Goal: Task Accomplishment & Management: Use online tool/utility

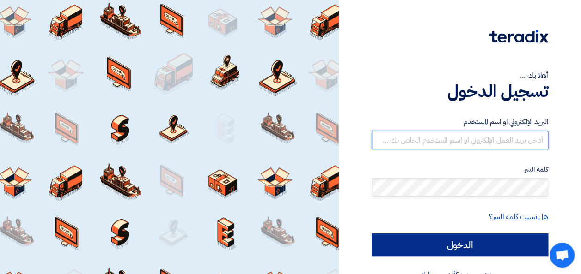
type input "[PERSON_NAME][EMAIL_ADDRESS][DOMAIN_NAME]"
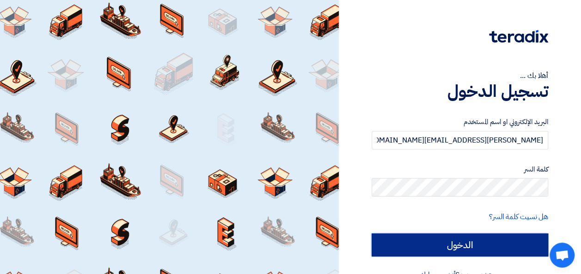
click at [427, 245] on input "الدخول" at bounding box center [459, 245] width 176 height 23
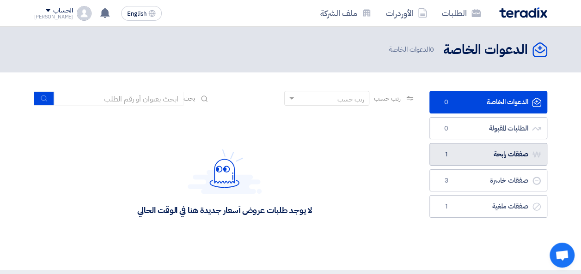
click at [474, 156] on link "صفقات رابحة صفقات رابحة 1" at bounding box center [488, 154] width 118 height 23
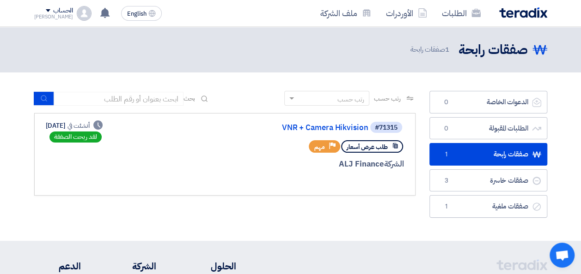
drag, startPoint x: 337, startPoint y: 164, endPoint x: 381, endPoint y: 165, distance: 43.4
click at [381, 165] on div "الشركة ALJ Finance" at bounding box center [293, 164] width 222 height 12
copy div "ALJ Finance"
drag, startPoint x: 498, startPoint y: 12, endPoint x: 525, endPoint y: 13, distance: 26.8
click at [474, 13] on div "الطلبات الأوردرات ملف الشركة" at bounding box center [393, 13] width 308 height 22
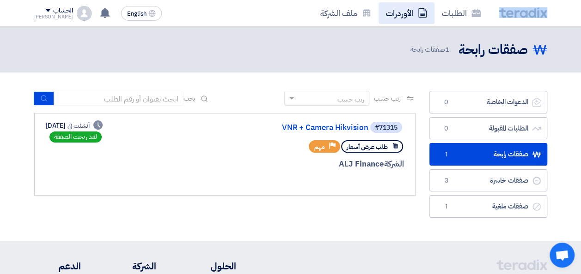
copy link
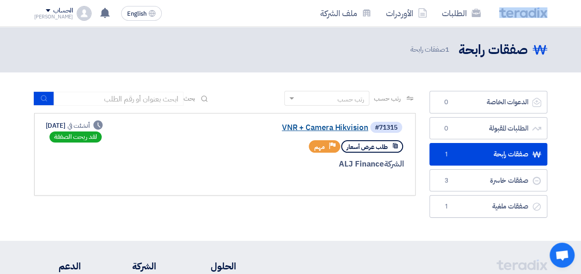
click at [327, 129] on link "VNR + Camera Hikvision" at bounding box center [275, 128] width 185 height 8
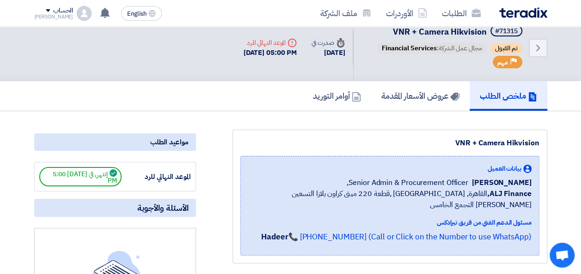
scroll to position [46, 0]
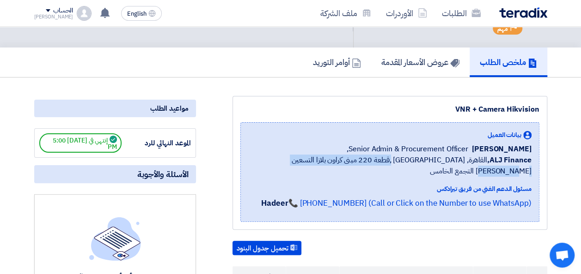
drag, startPoint x: 439, startPoint y: 159, endPoint x: 259, endPoint y: 161, distance: 180.6
click at [259, 161] on div "بيانات العميل [PERSON_NAME] Senior Admin & Procurement Officer, ALJ Finance, [G…" at bounding box center [389, 172] width 299 height 100
drag, startPoint x: 486, startPoint y: 159, endPoint x: 261, endPoint y: 159, distance: 224.5
click at [261, 159] on div "بيانات العميل [PERSON_NAME] Senior Admin & Procurement Officer, ALJ Finance, [G…" at bounding box center [389, 172] width 299 height 100
copy span "القاهرة, [GEOGRAPHIC_DATA] ,قطعة 220 مبنى كراون بلازا التسعين [PERSON_NAME] الت…"
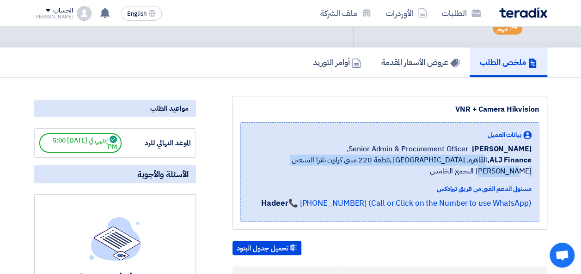
click at [474, 13] on img at bounding box center [523, 12] width 48 height 11
